Goal: Use online tool/utility: Utilize a website feature to perform a specific function

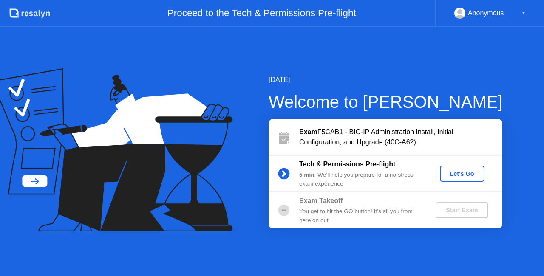
click at [460, 174] on div "Let's Go" at bounding box center [463, 174] width 38 height 7
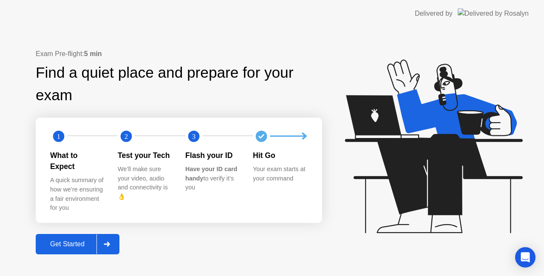
click at [71, 241] on div "Get Started" at bounding box center [67, 245] width 58 height 8
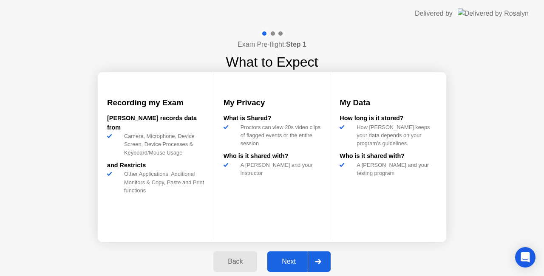
click at [279, 261] on div "Next" at bounding box center [289, 262] width 38 height 8
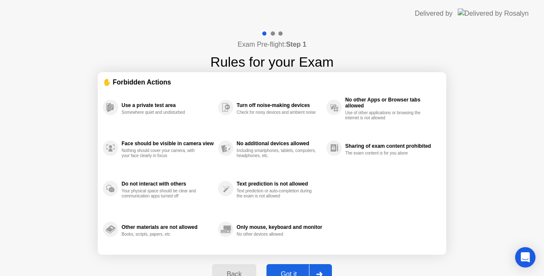
click at [292, 271] on div "Got it" at bounding box center [289, 275] width 40 height 8
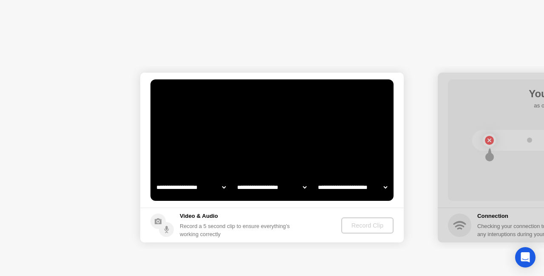
select select "**********"
select select "*******"
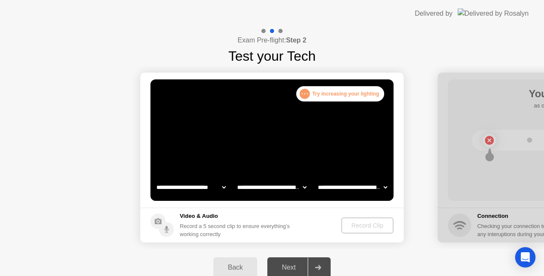
click at [361, 93] on div ". . . Try increasing your lighting" at bounding box center [340, 93] width 88 height 15
click at [248, 224] on div "Record a 5 second clip to ensure everything’s working correctly" at bounding box center [237, 230] width 114 height 16
click at [381, 226] on div "Record Clip" at bounding box center [368, 225] width 46 height 7
click at [298, 159] on video at bounding box center [272, 141] width 243 height 122
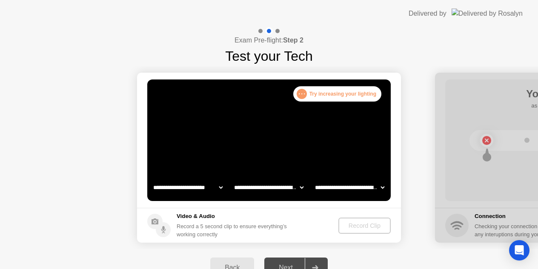
click at [353, 2] on header "Delivered by" at bounding box center [269, 13] width 538 height 27
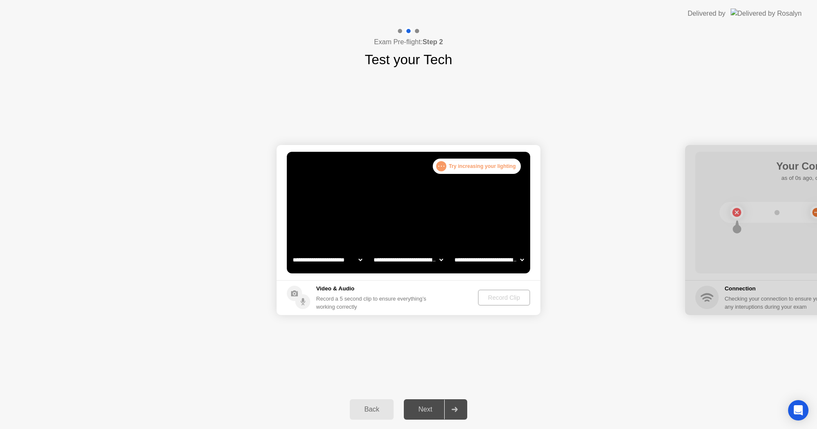
click at [544, 238] on div at bounding box center [817, 230] width 264 height 170
click at [544, 276] on icon "Open Intercom Messenger" at bounding box center [798, 410] width 10 height 11
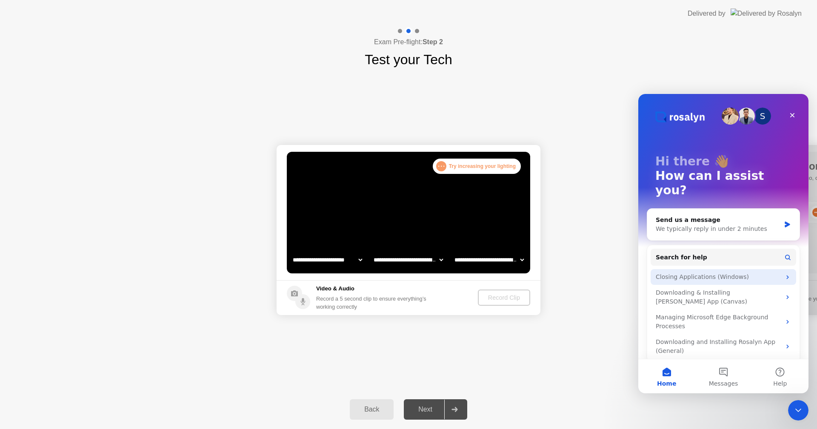
click at [544, 273] on div "Closing Applications (Windows)" at bounding box center [717, 277] width 125 height 9
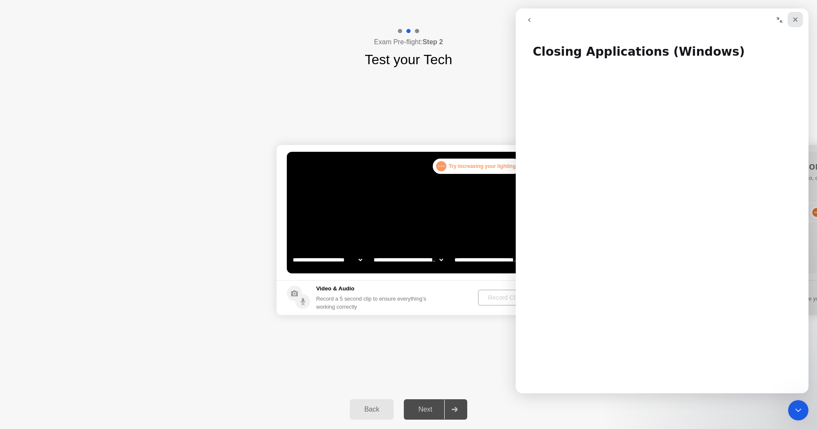
click at [544, 20] on icon "Close" at bounding box center [795, 19] width 5 height 5
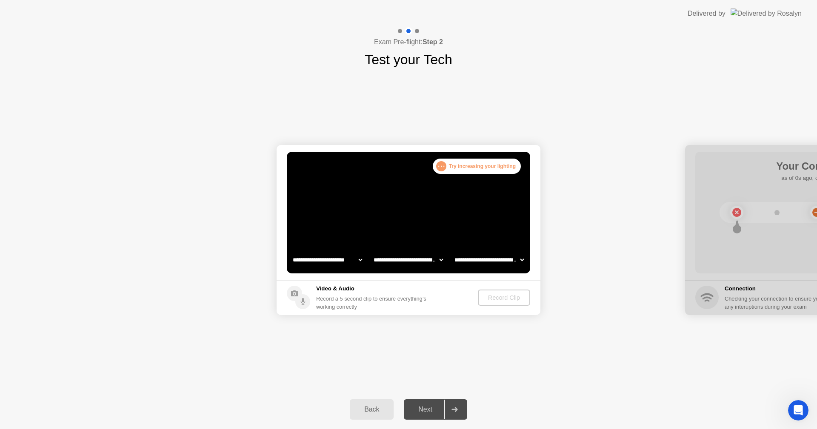
click at [366, 276] on div "Back" at bounding box center [371, 410] width 39 height 8
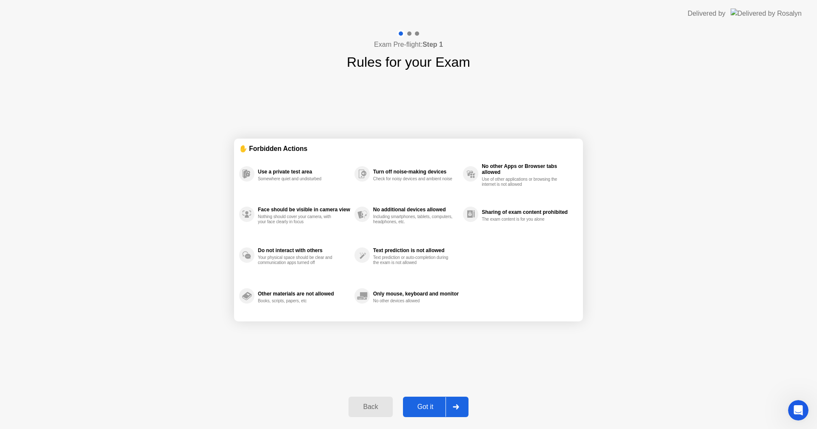
click at [366, 276] on div "Back" at bounding box center [370, 407] width 39 height 8
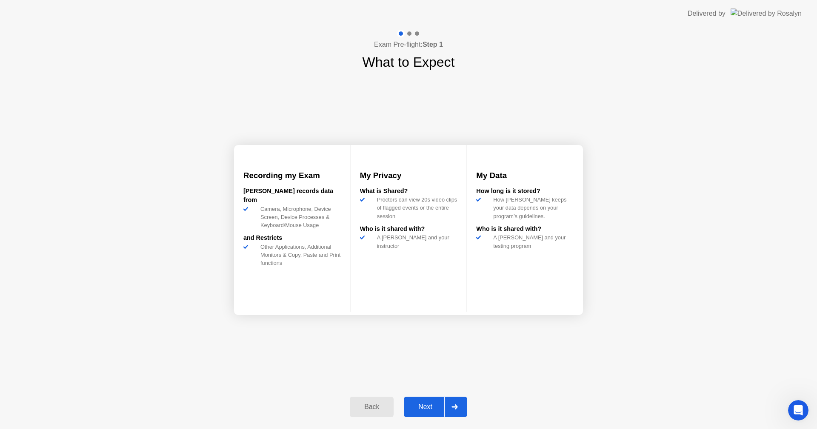
click at [422, 276] on div "Next" at bounding box center [425, 407] width 38 height 8
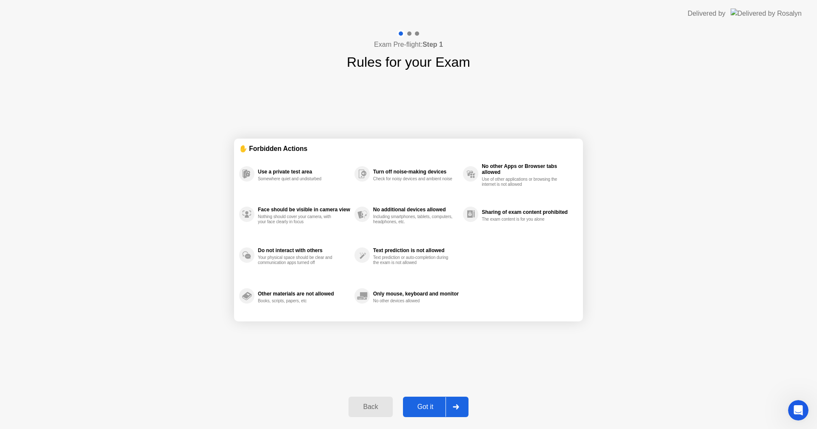
click at [422, 276] on div "Got it" at bounding box center [425, 407] width 40 height 8
select select "**********"
select select "*******"
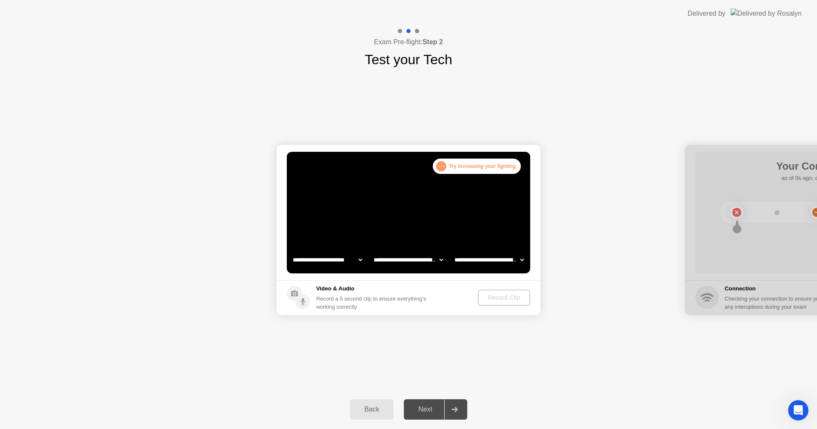
click at [422, 276] on div "Next" at bounding box center [425, 410] width 38 height 8
click at [455, 276] on icon at bounding box center [454, 409] width 6 height 5
